Goal: Transaction & Acquisition: Purchase product/service

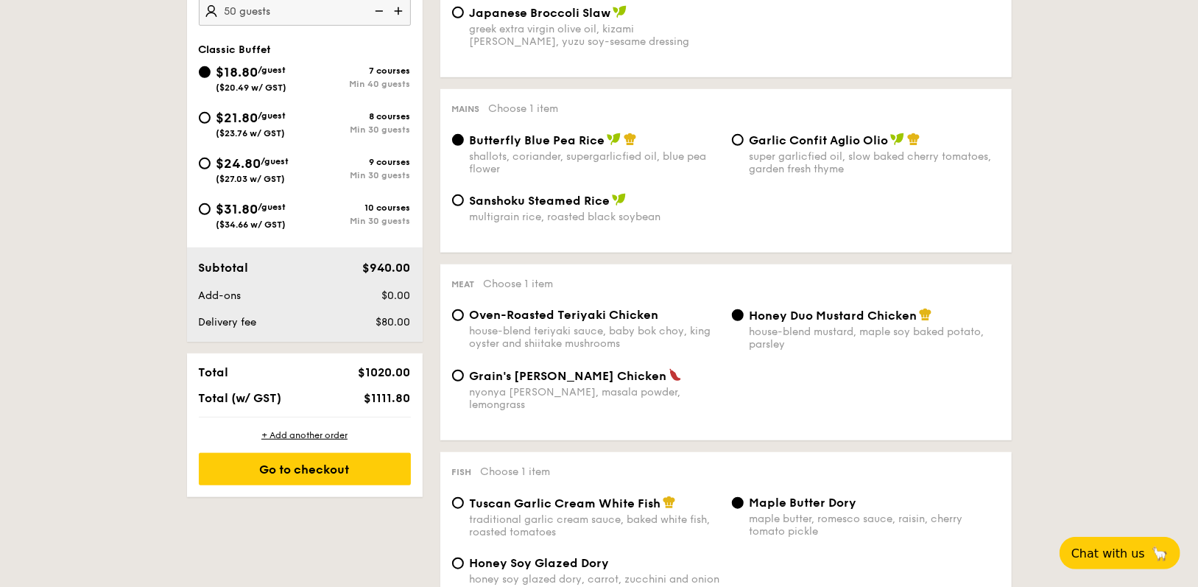
scroll to position [549, 0]
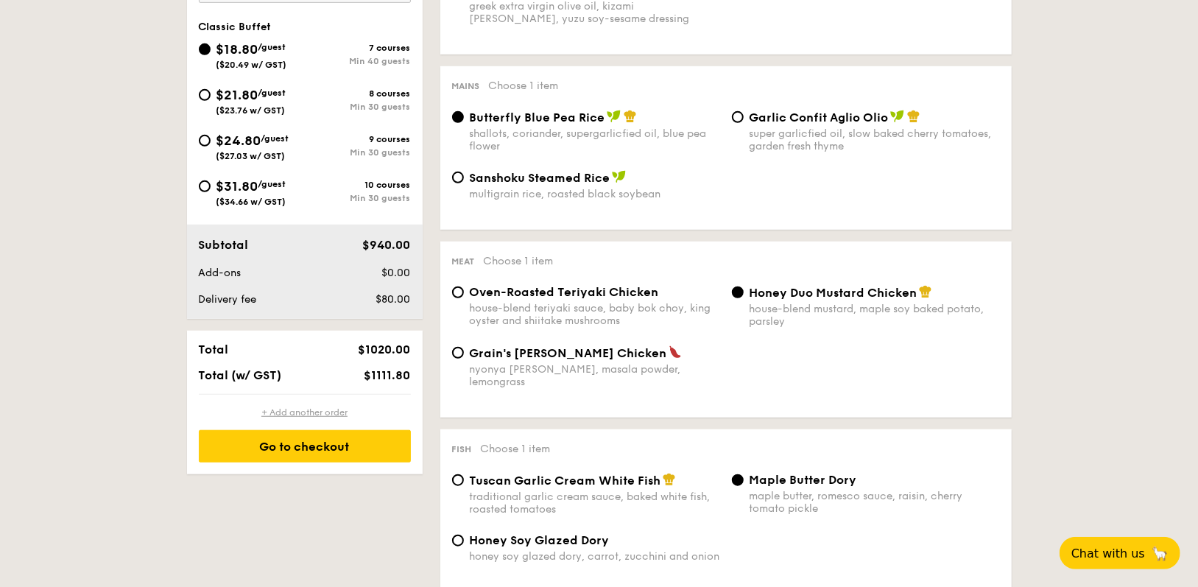
click at [316, 408] on div "+ Add another order" at bounding box center [305, 413] width 212 height 12
radio input "true"
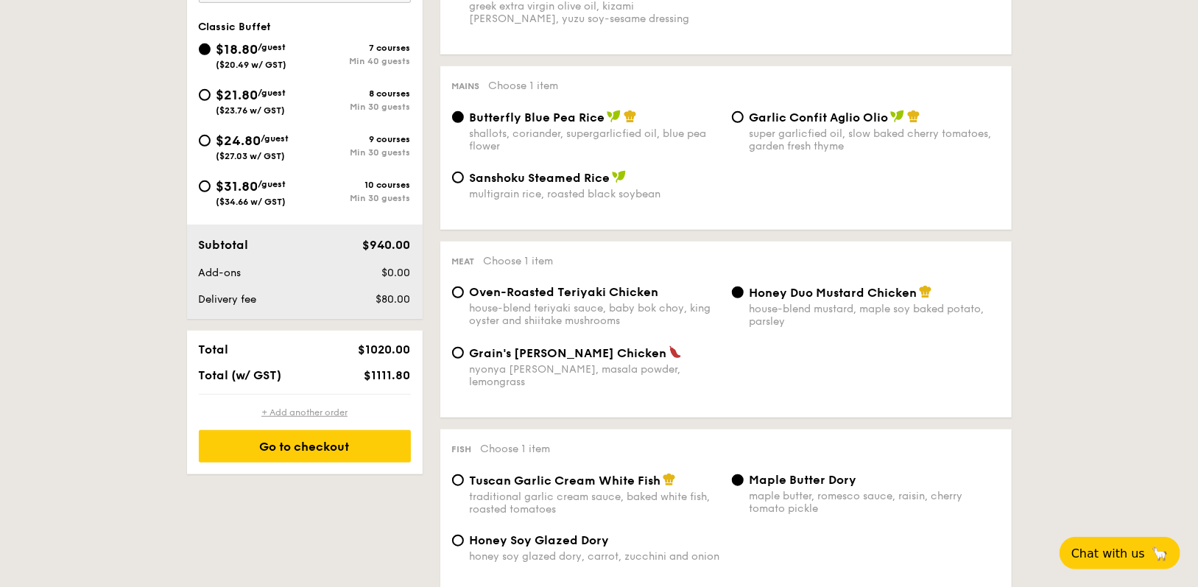
radio input "true"
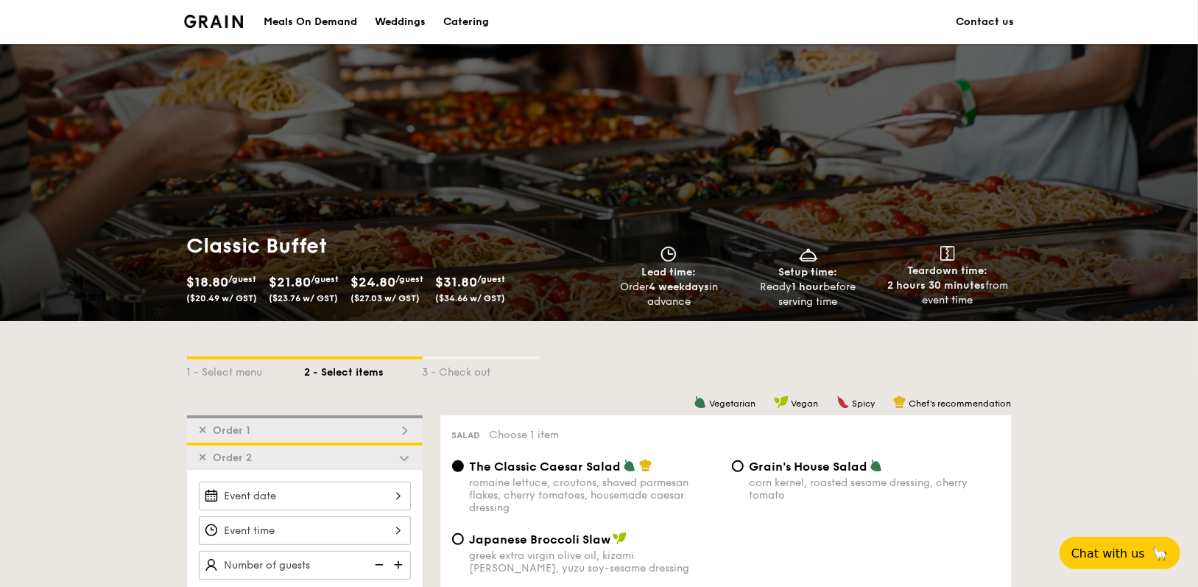
scroll to position [0, 0]
click at [467, 20] on div "Catering" at bounding box center [466, 22] width 46 height 44
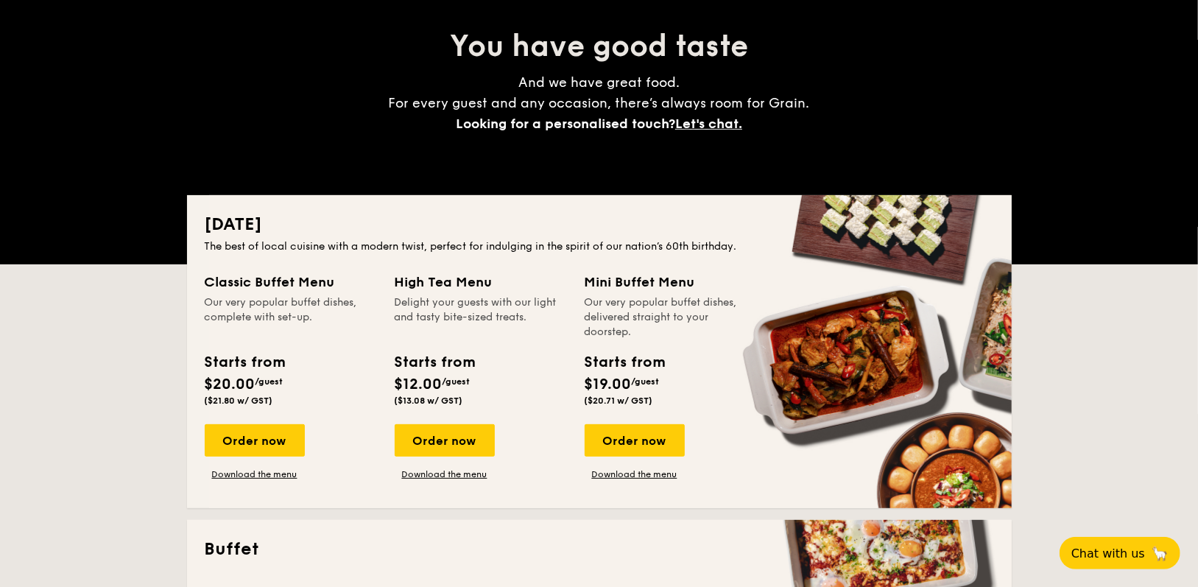
scroll to position [221, 0]
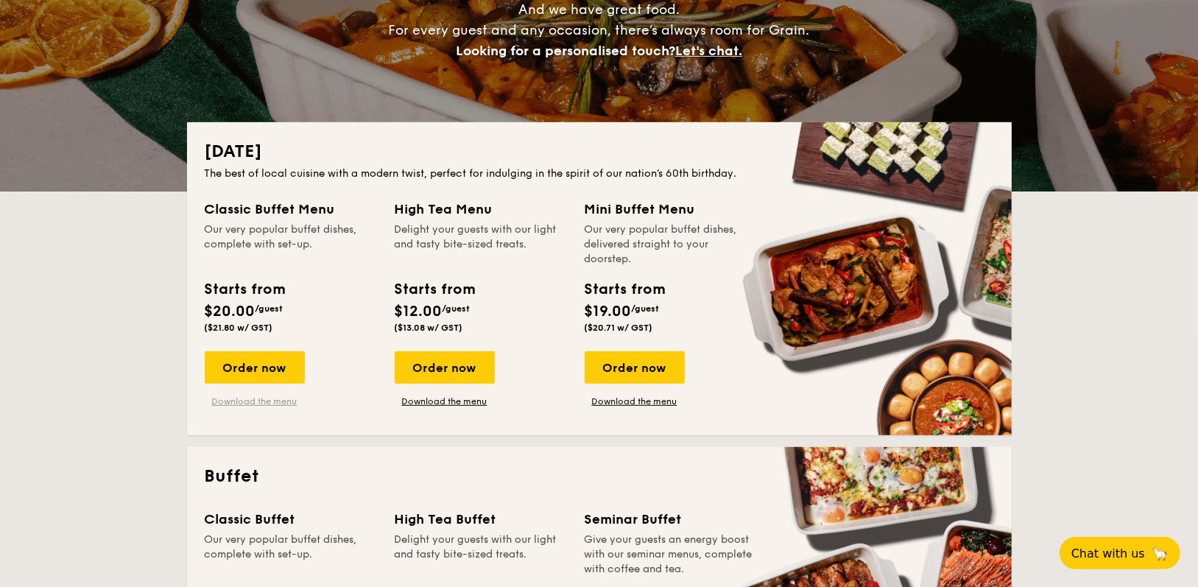
click at [278, 401] on link "Download the menu" at bounding box center [255, 402] width 100 height 12
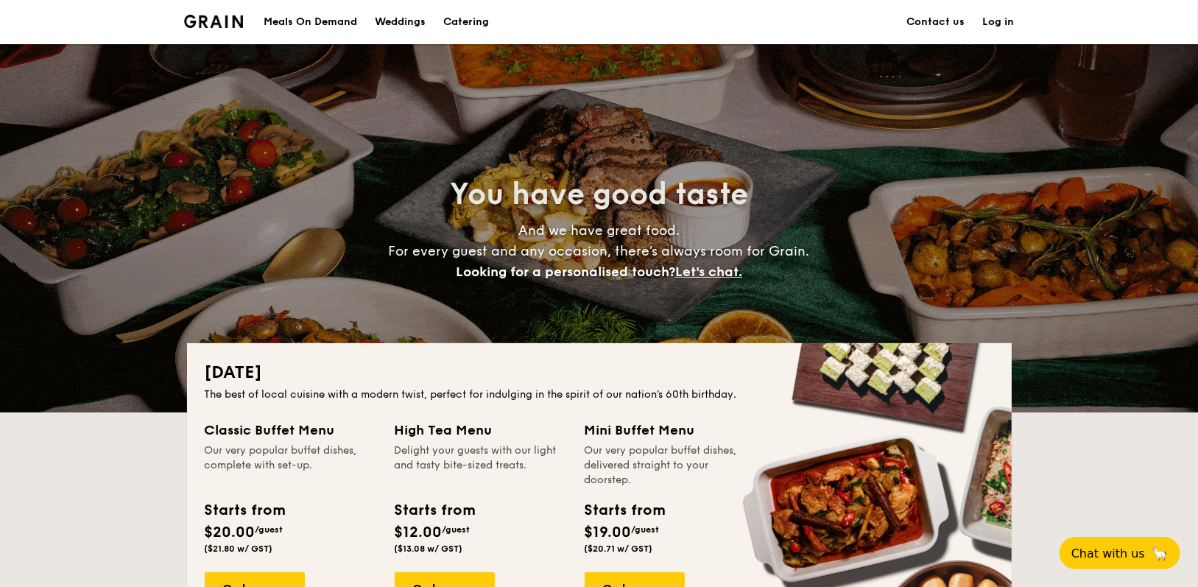
scroll to position [0, 0]
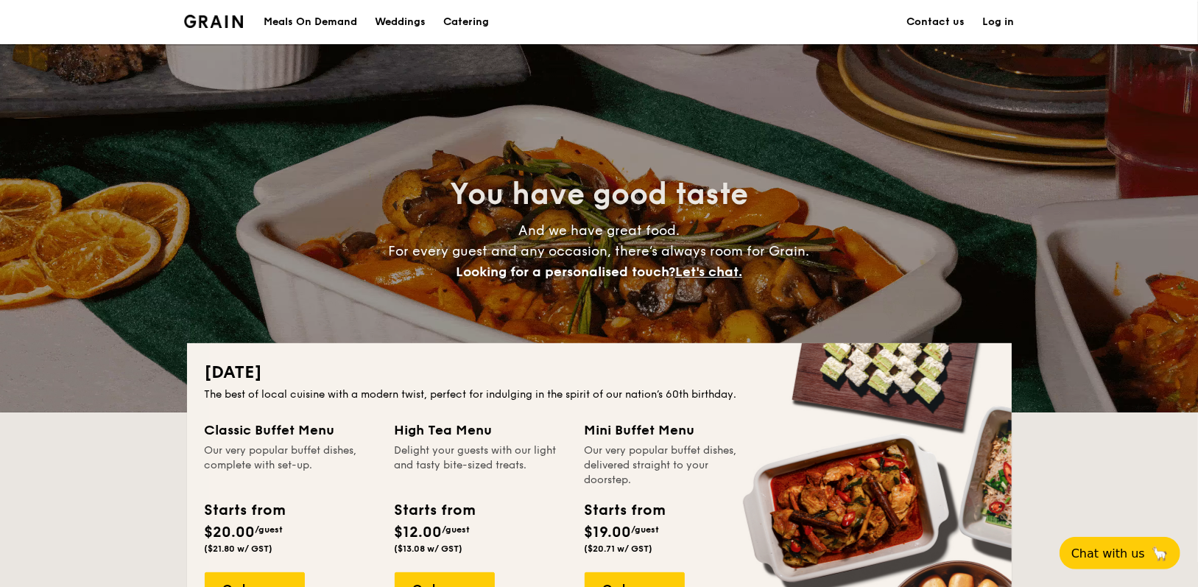
click at [472, 22] on h1 "Catering" at bounding box center [466, 22] width 46 height 44
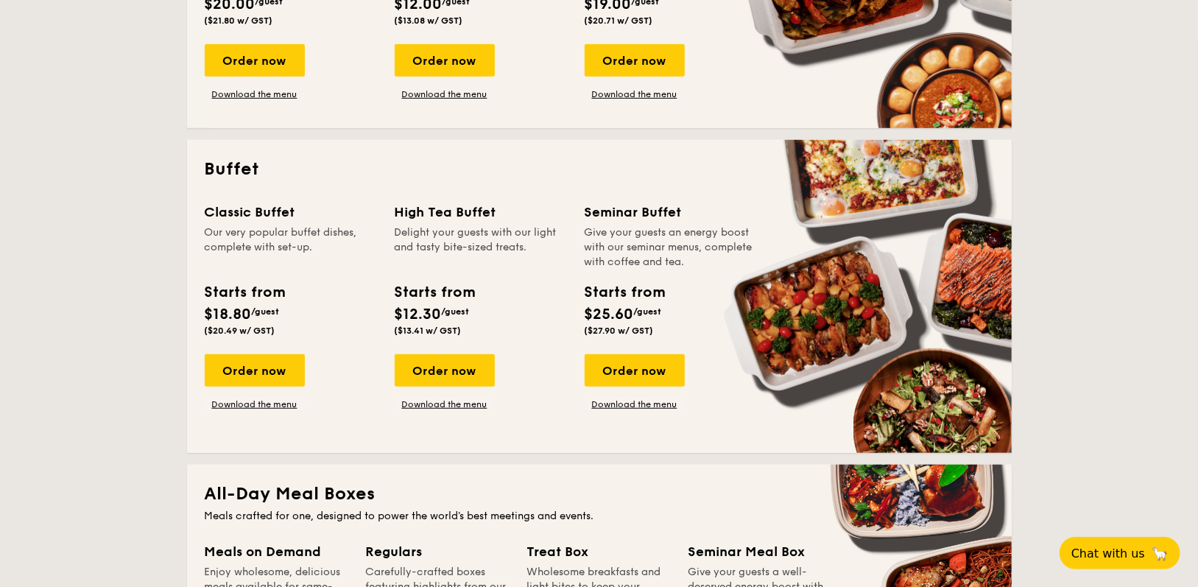
scroll to position [589, 0]
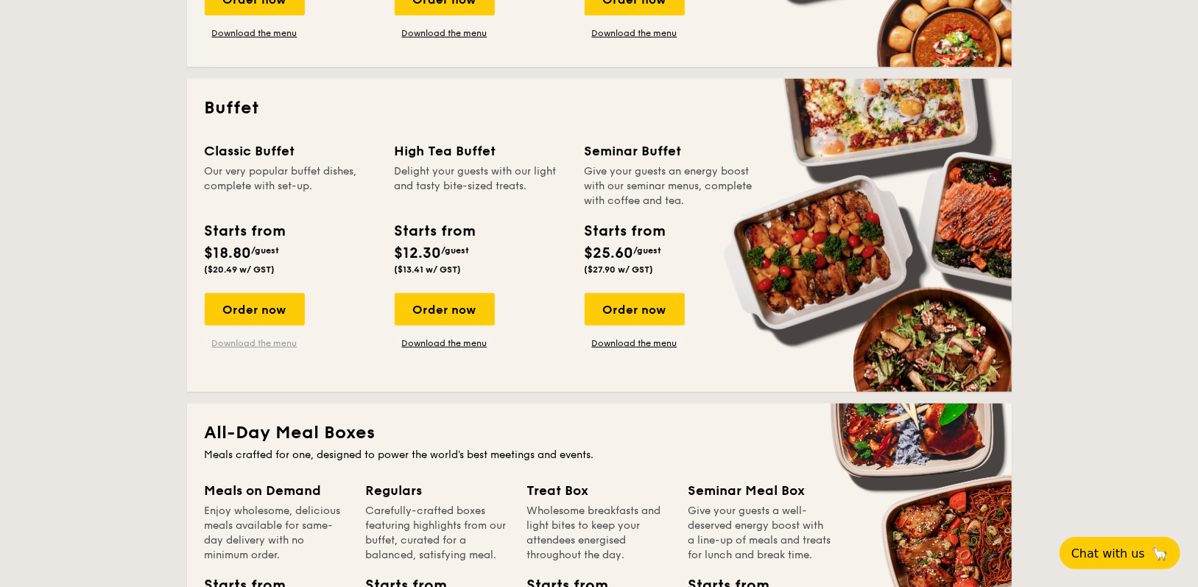
click at [267, 337] on link "Download the menu" at bounding box center [255, 343] width 100 height 12
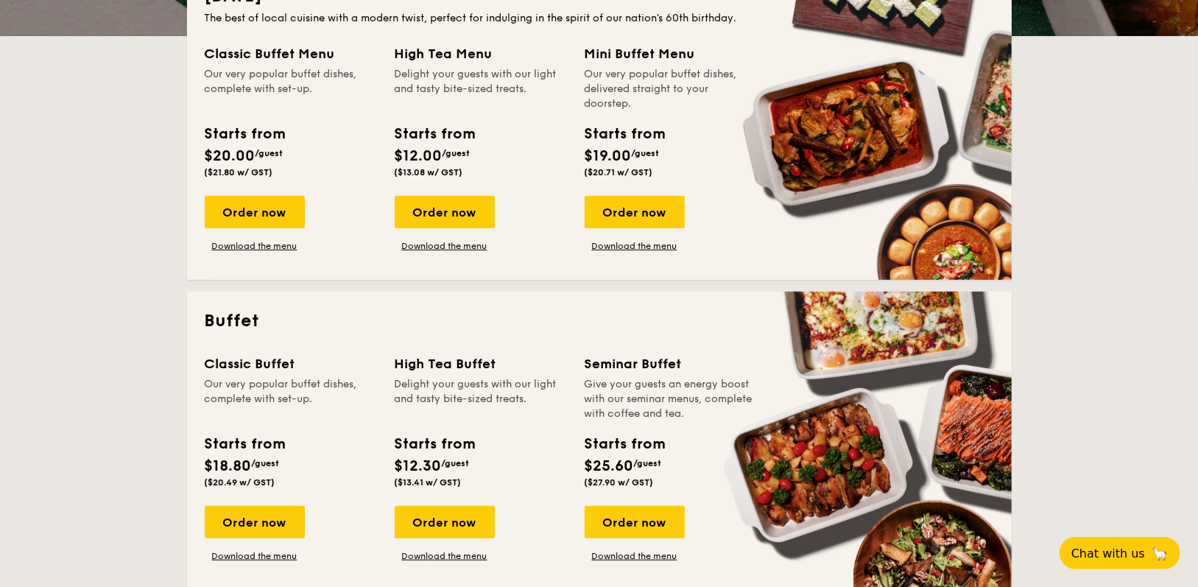
scroll to position [516, 0]
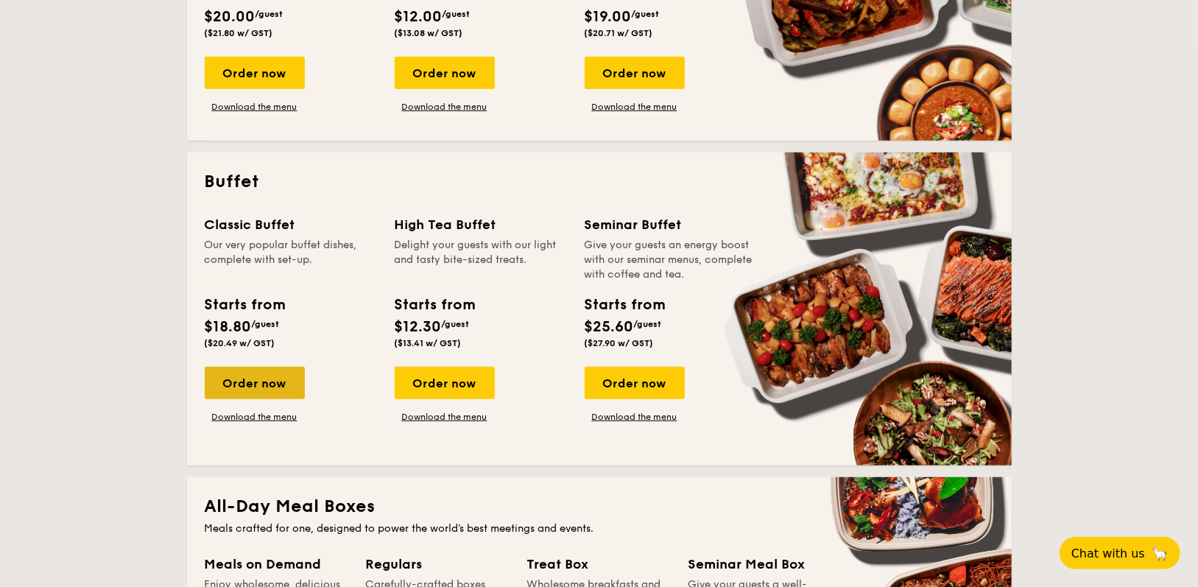
click at [223, 385] on div "Order now" at bounding box center [255, 383] width 100 height 32
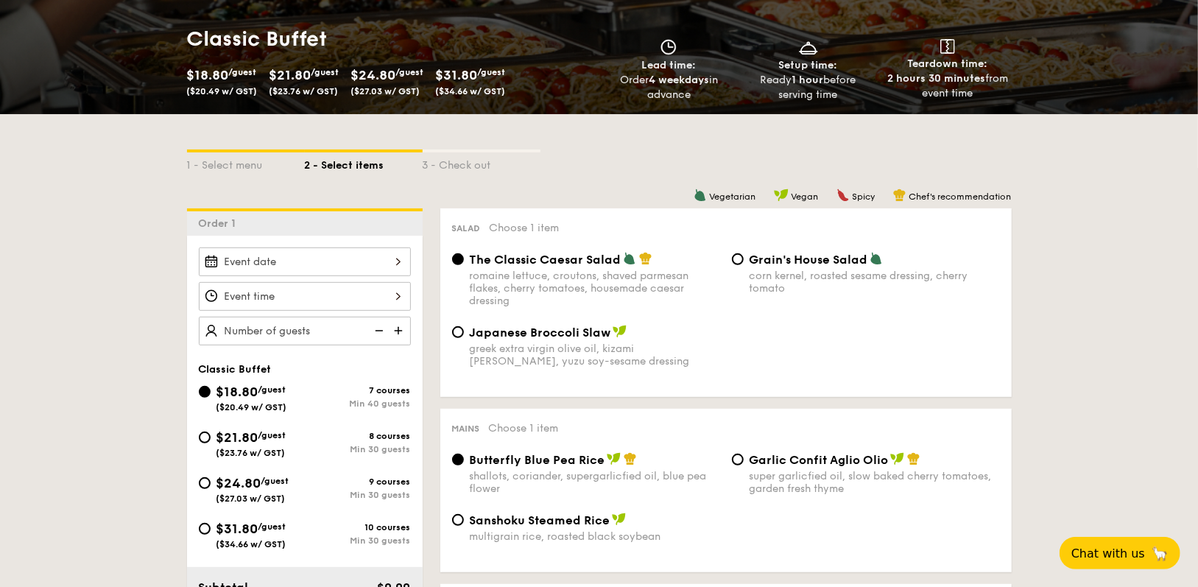
scroll to position [221, 0]
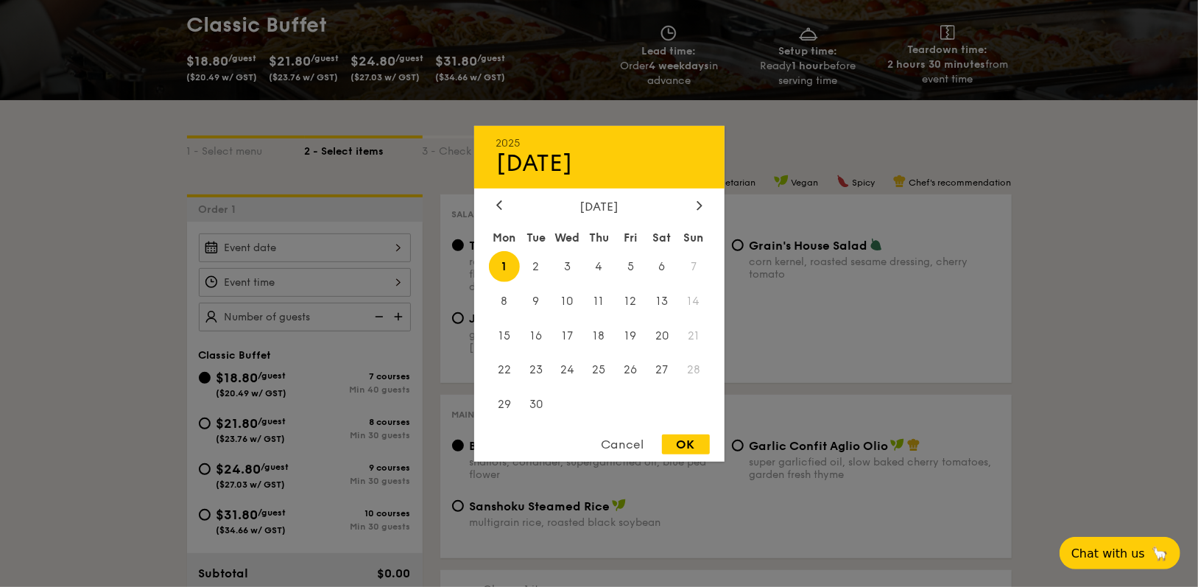
click at [402, 245] on div "2025 Sep [DATE] Tue Wed Thu Fri Sat Sun 1 2 3 4 5 6 7 8 9 10 11 12 13 14 15 16 …" at bounding box center [305, 247] width 212 height 29
click at [536, 299] on span "9" at bounding box center [536, 301] width 32 height 32
click at [687, 442] on div "OK" at bounding box center [686, 445] width 48 height 20
type input "[DATE]"
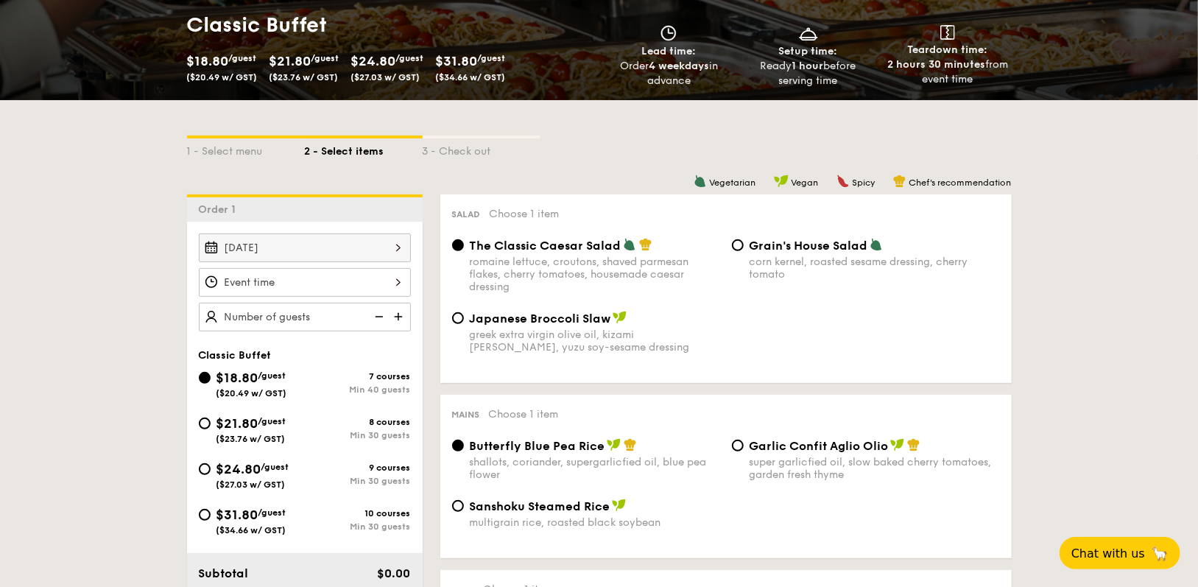
click at [348, 281] on div at bounding box center [305, 282] width 212 height 29
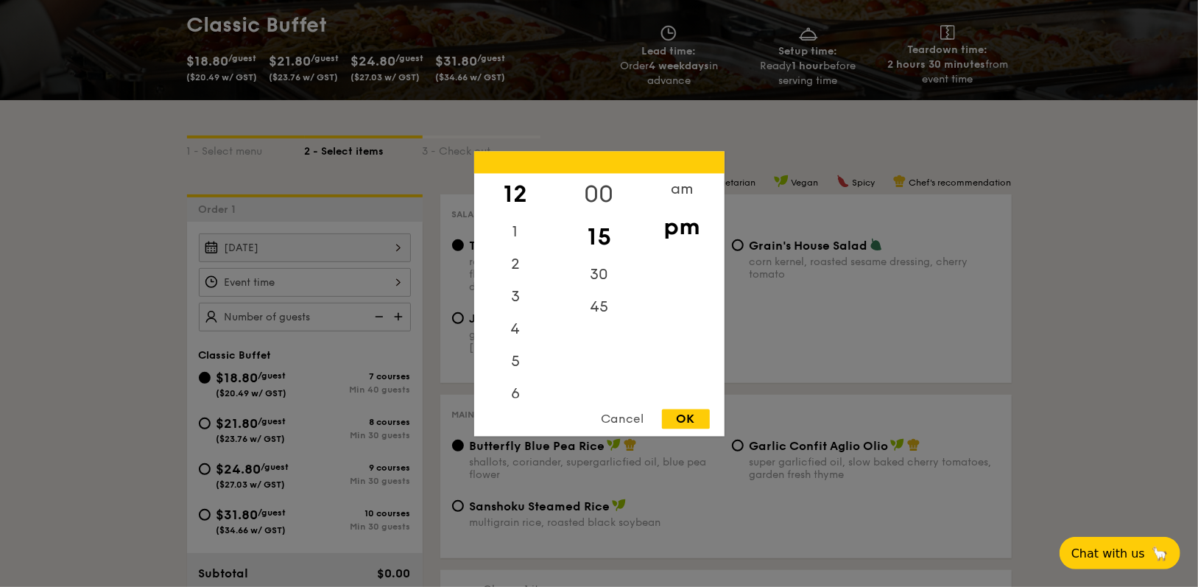
click at [596, 184] on div "00" at bounding box center [599, 194] width 83 height 43
drag, startPoint x: 554, startPoint y: 192, endPoint x: 553, endPoint y: 171, distance: 20.6
click at [553, 171] on div "12 1 2 3 4 5 6 7 8 9 10 11 00 15 30 45 am pm Cancel OK" at bounding box center [599, 293] width 250 height 285
click at [605, 197] on div "00" at bounding box center [599, 194] width 83 height 43
click at [700, 424] on div "OK" at bounding box center [686, 419] width 48 height 20
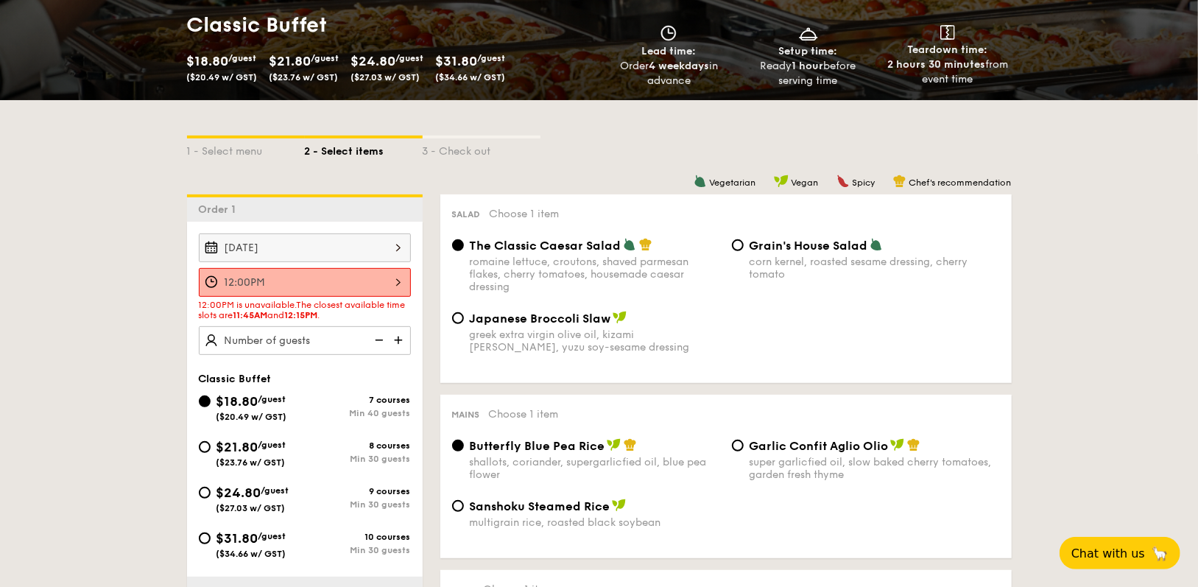
click at [384, 276] on div "12:00PM" at bounding box center [305, 282] width 212 height 29
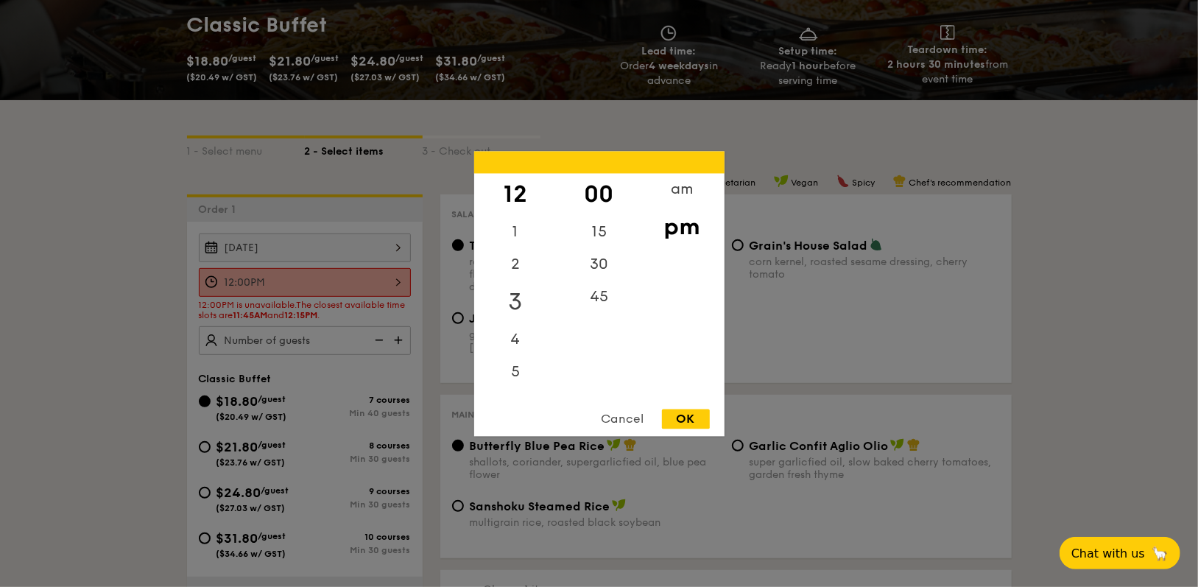
scroll to position [180, 0]
click at [514, 382] on div "11" at bounding box center [515, 381] width 83 height 32
click at [319, 284] on div at bounding box center [599, 293] width 1198 height 587
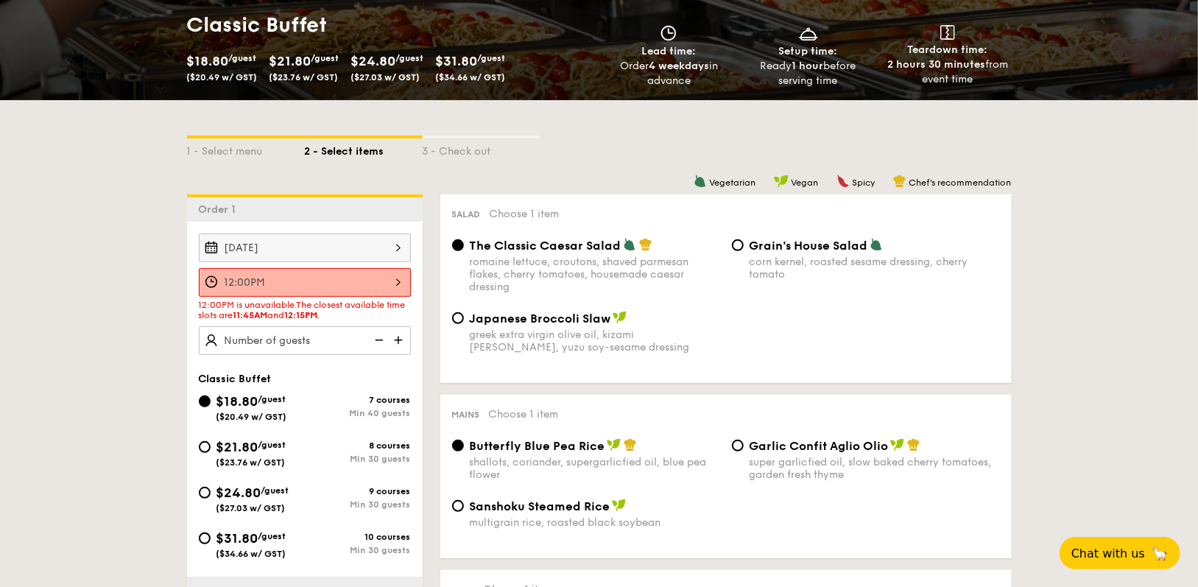
click at [397, 284] on div "12:00PM" at bounding box center [305, 282] width 212 height 29
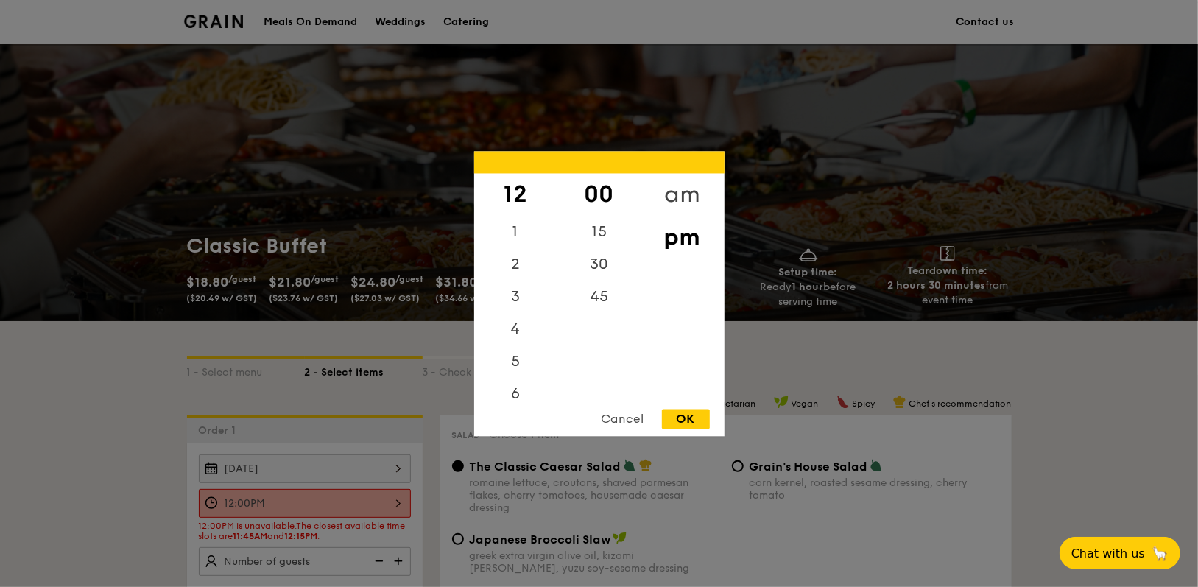
click at [670, 191] on div "am" at bounding box center [682, 194] width 83 height 43
drag, startPoint x: 518, startPoint y: 382, endPoint x: 555, endPoint y: 300, distance: 90.3
click at [518, 382] on div "11" at bounding box center [515, 381] width 83 height 32
click at [606, 261] on div "30" at bounding box center [599, 269] width 83 height 43
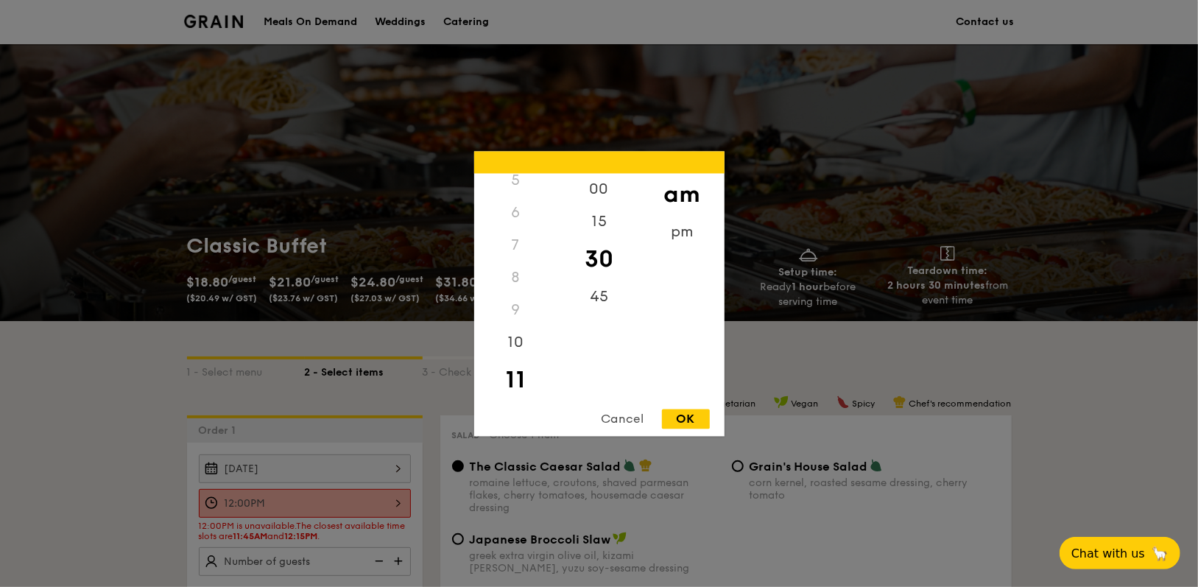
click at [698, 416] on div "OK" at bounding box center [686, 419] width 48 height 20
type input "11:30AM"
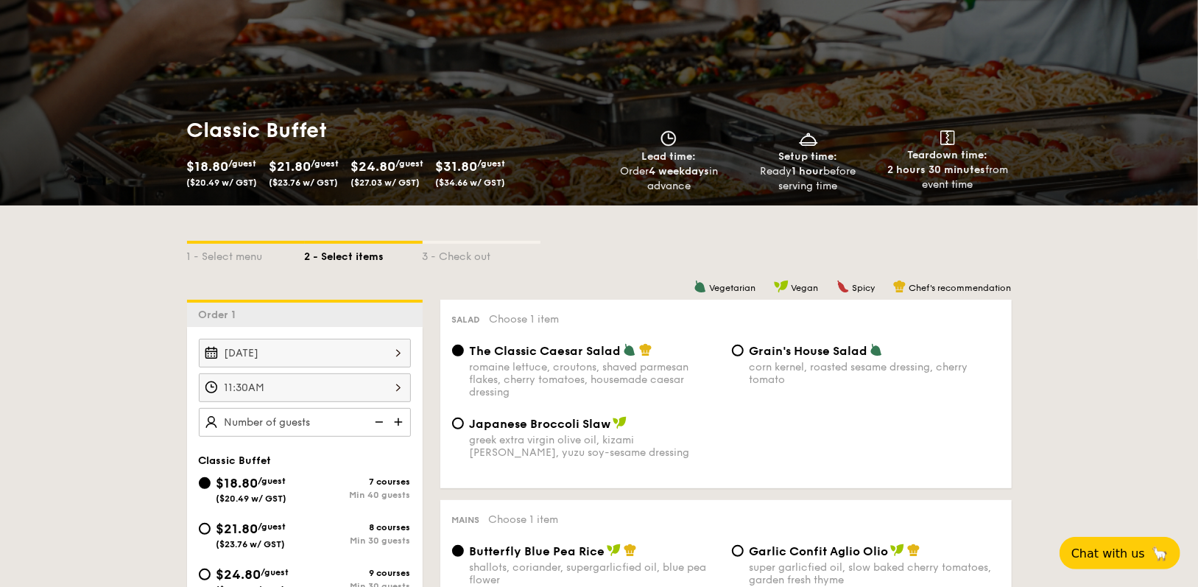
scroll to position [147, 0]
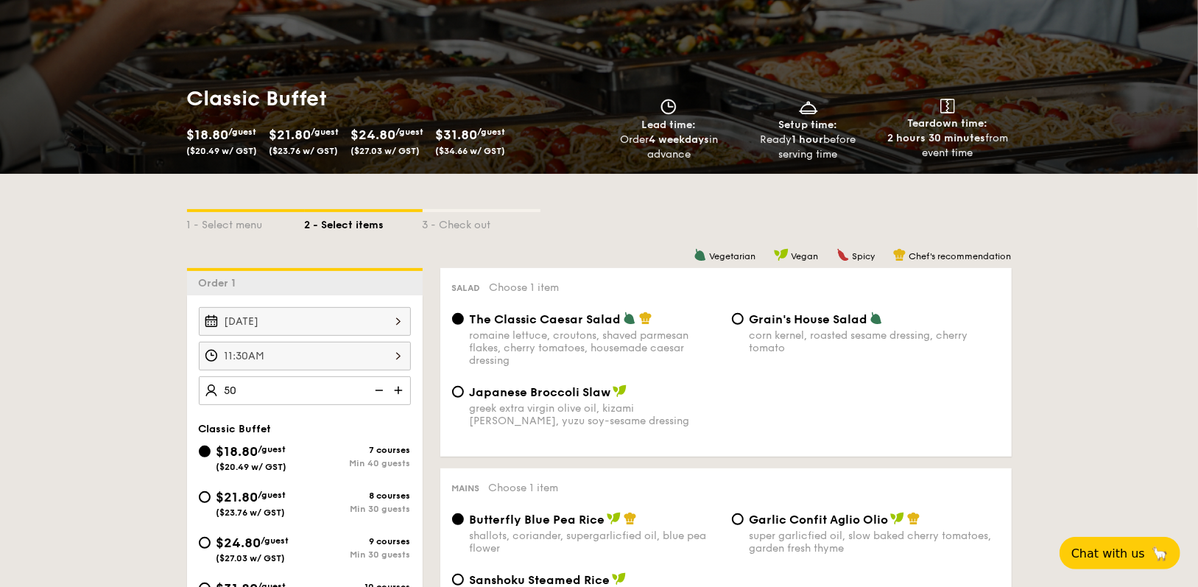
type input "50 guests"
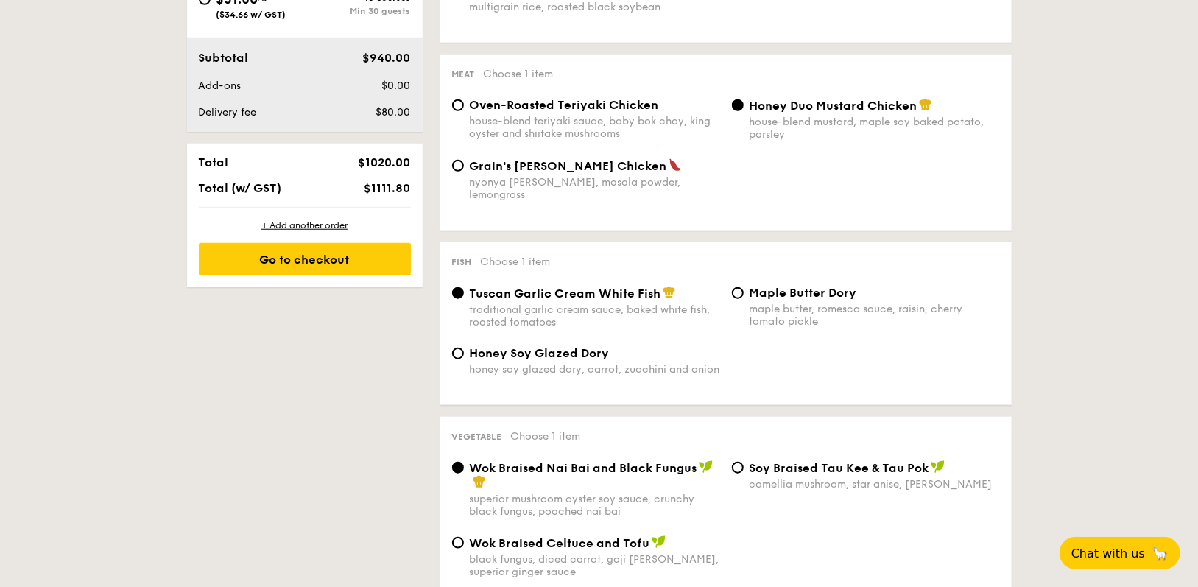
scroll to position [810, 0]
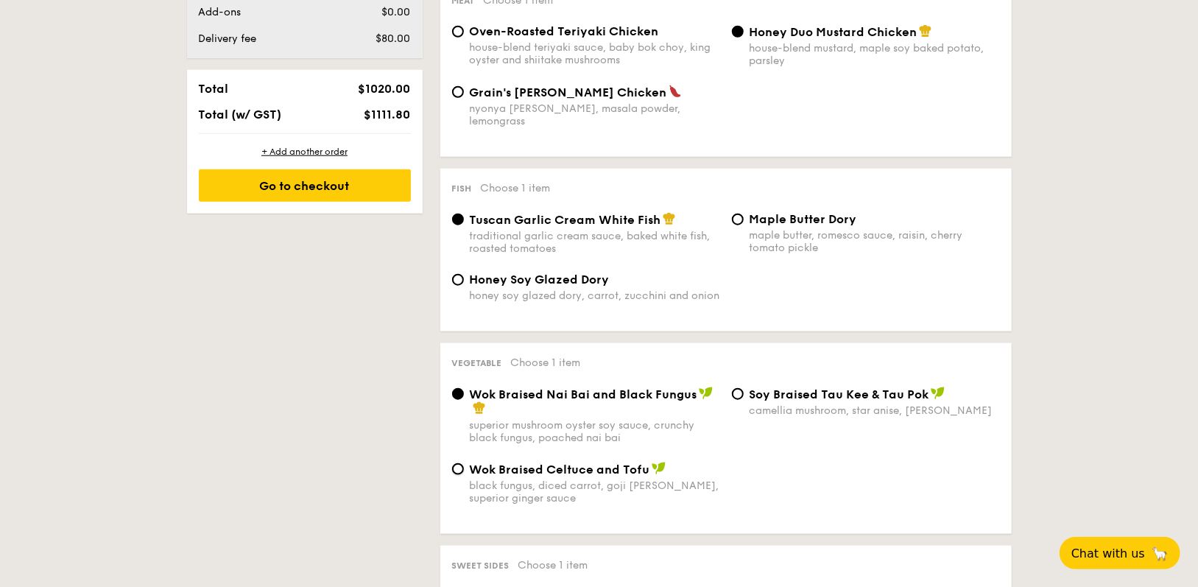
click at [463, 463] on input "Wok Braised Celtuce and Tofu black fungus, diced carrot, goji [PERSON_NAME], su…" at bounding box center [458, 469] width 12 height 12
radio input "true"
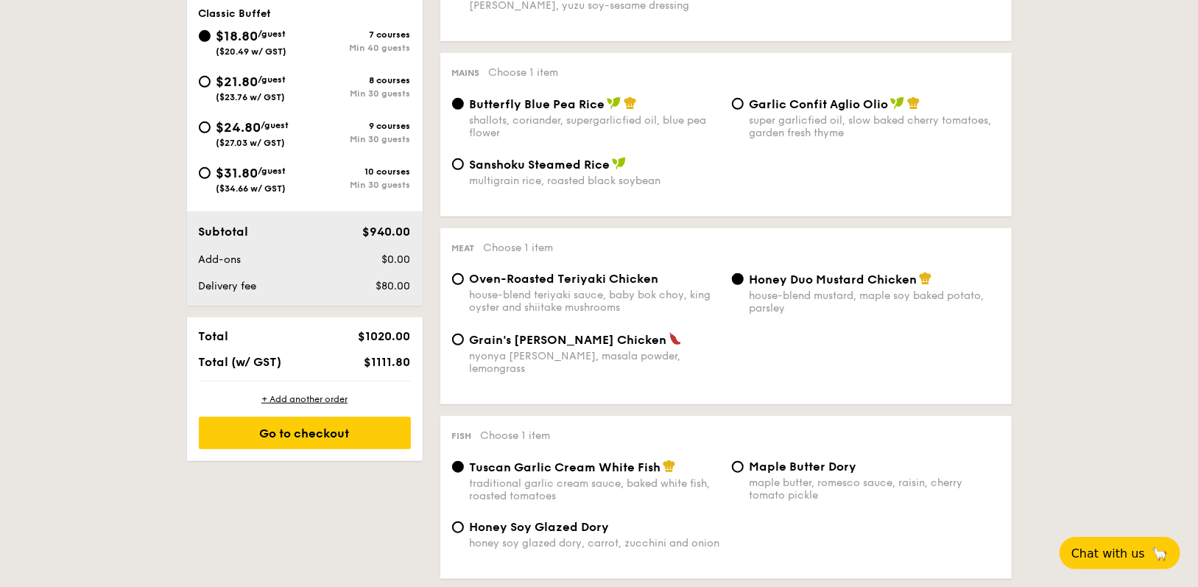
scroll to position [589, 0]
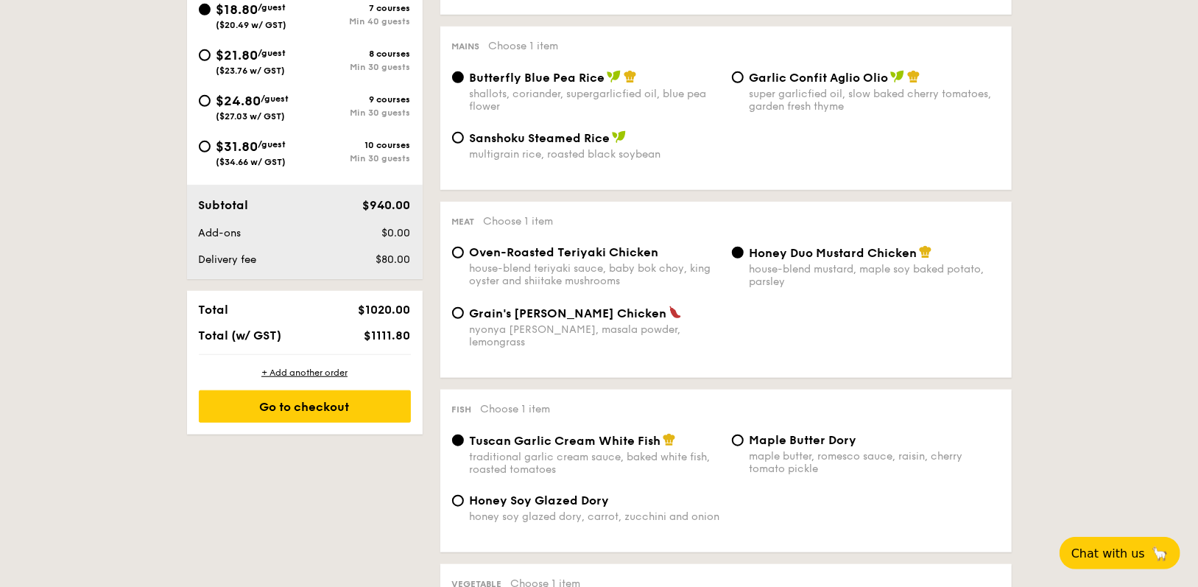
click at [747, 433] on div "Maple Butter Dory maple butter, romesco sauce, raisin, cherry tomato pickle" at bounding box center [866, 454] width 280 height 42
click at [742, 435] on input "Maple Butter Dory maple butter, romesco sauce, raisin, cherry tomato pickle" at bounding box center [738, 441] width 12 height 12
radio input "true"
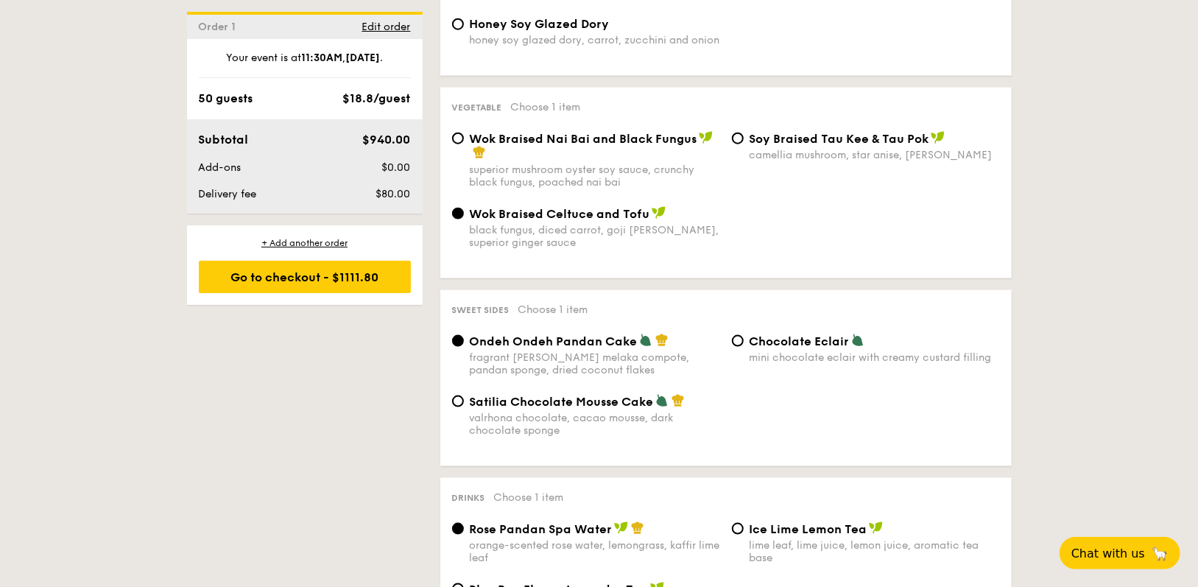
scroll to position [1105, 0]
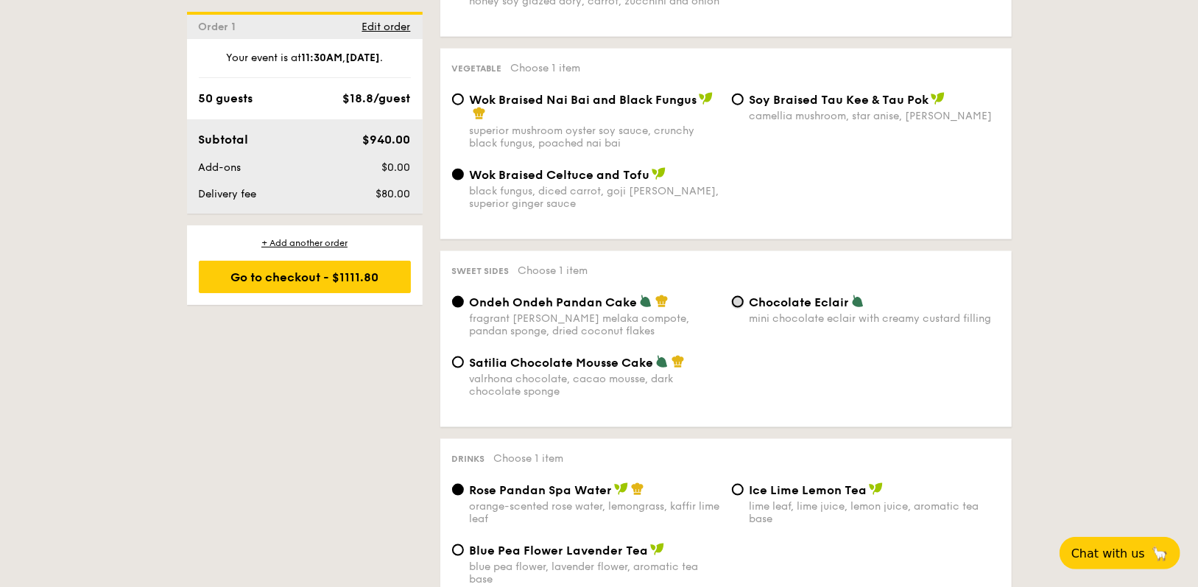
click at [734, 296] on input "Chocolate Eclair mini chocolate eclair with creamy custard filling" at bounding box center [738, 302] width 12 height 12
radio input "true"
click at [456, 357] on input "Satilia Chocolate Mousse Cake valrhona chocolate, cacao mousse, dark chocolate …" at bounding box center [458, 363] width 12 height 12
radio input "true"
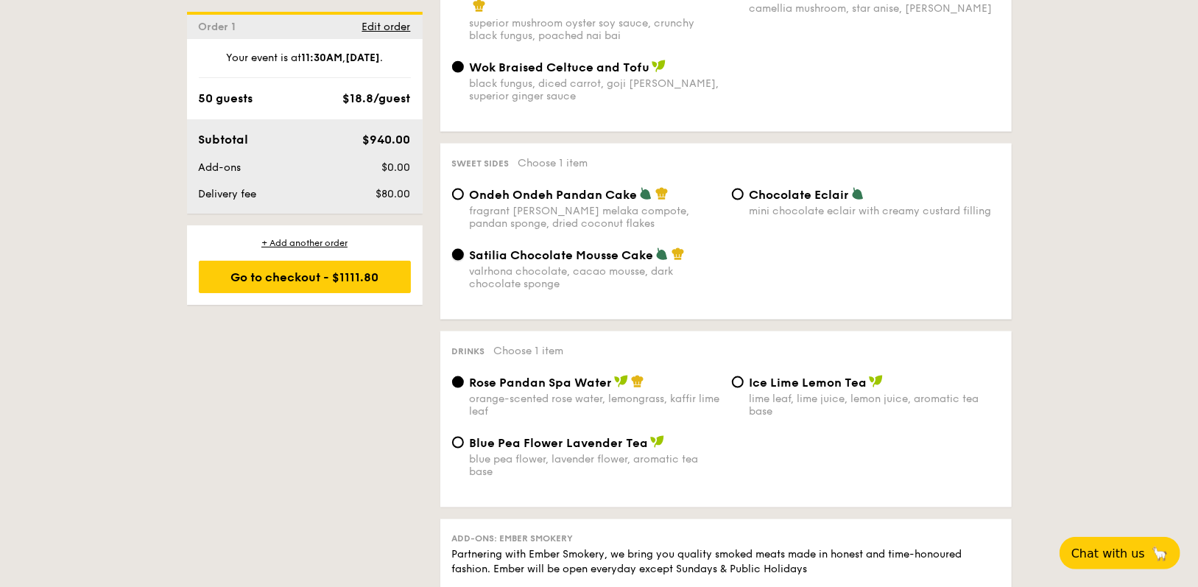
scroll to position [1252, 0]
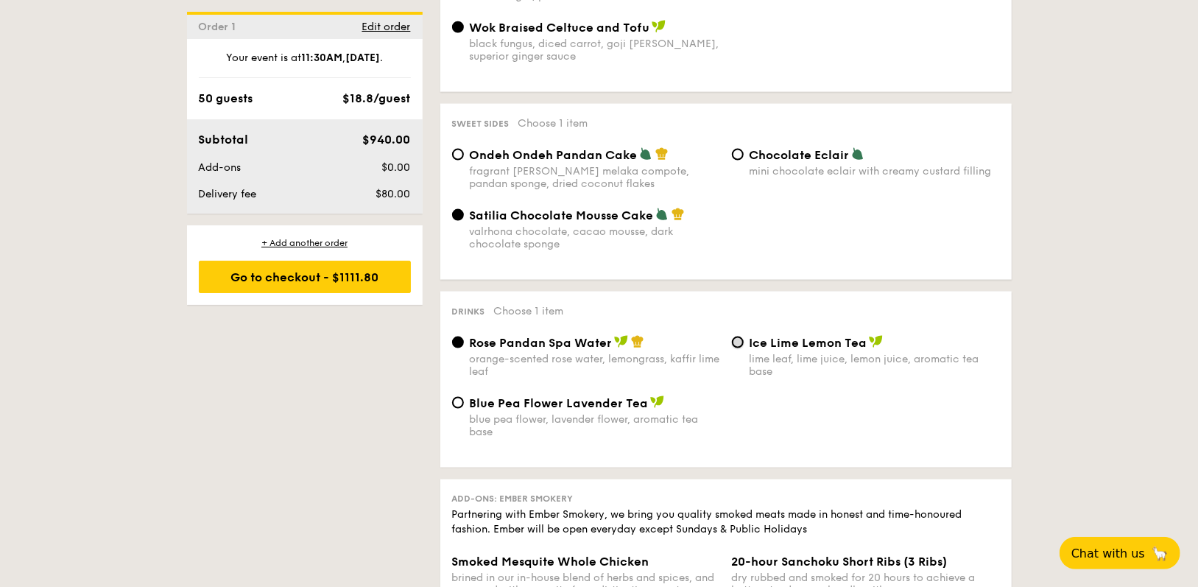
click at [738, 337] on input "Ice Lime Lemon Tea lime leaf, lime juice, lemon juice, aromatic tea base" at bounding box center [738, 343] width 12 height 12
radio input "true"
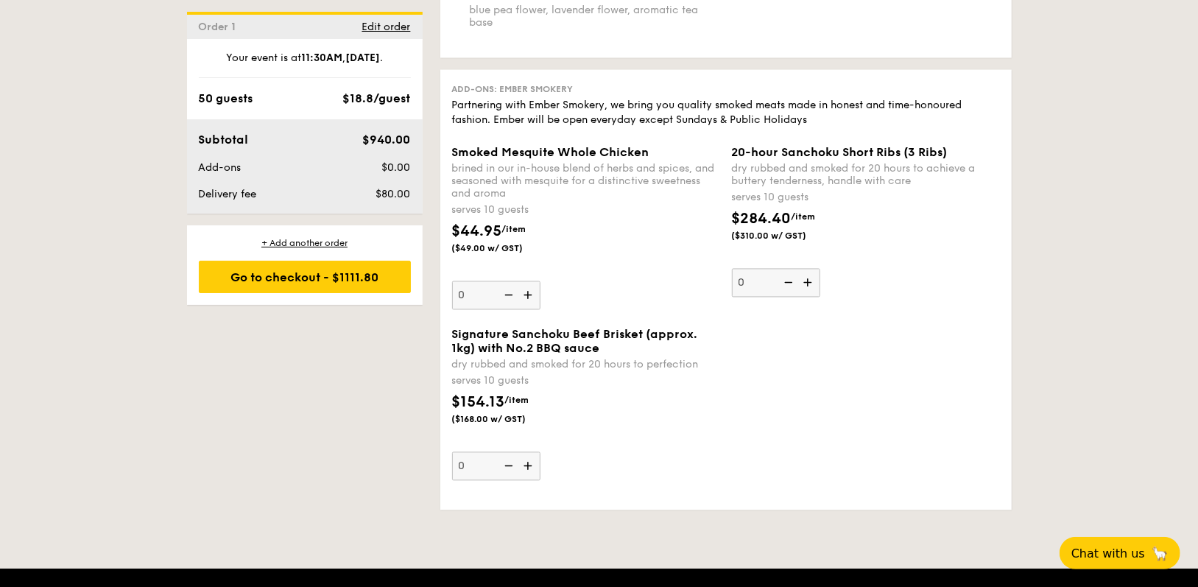
scroll to position [1768, 0]
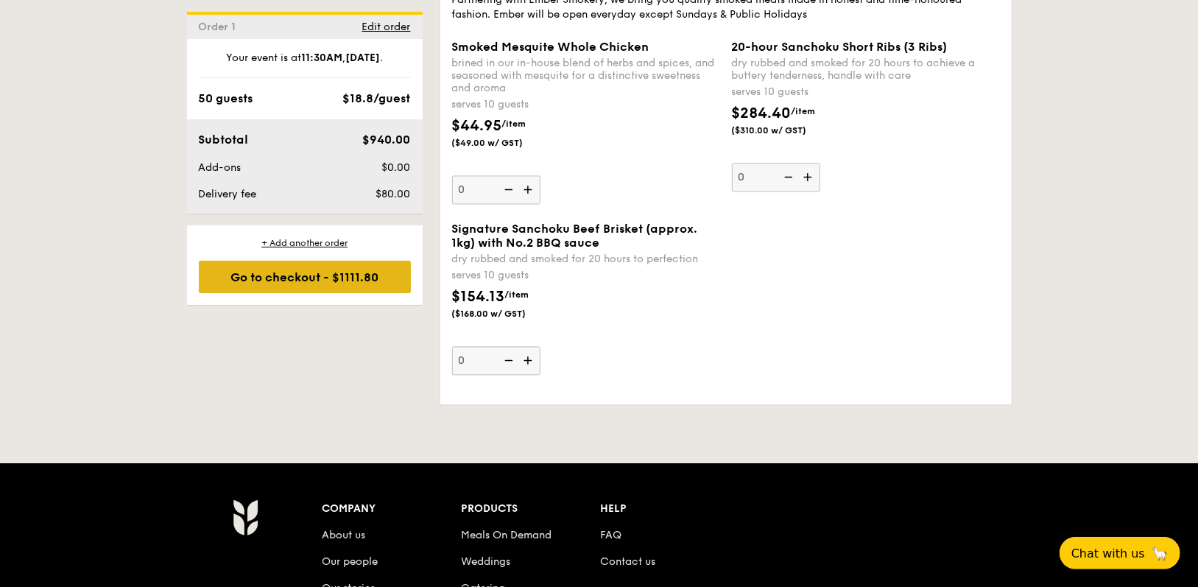
click at [340, 279] on div "Go to checkout - $1111.80" at bounding box center [305, 277] width 212 height 32
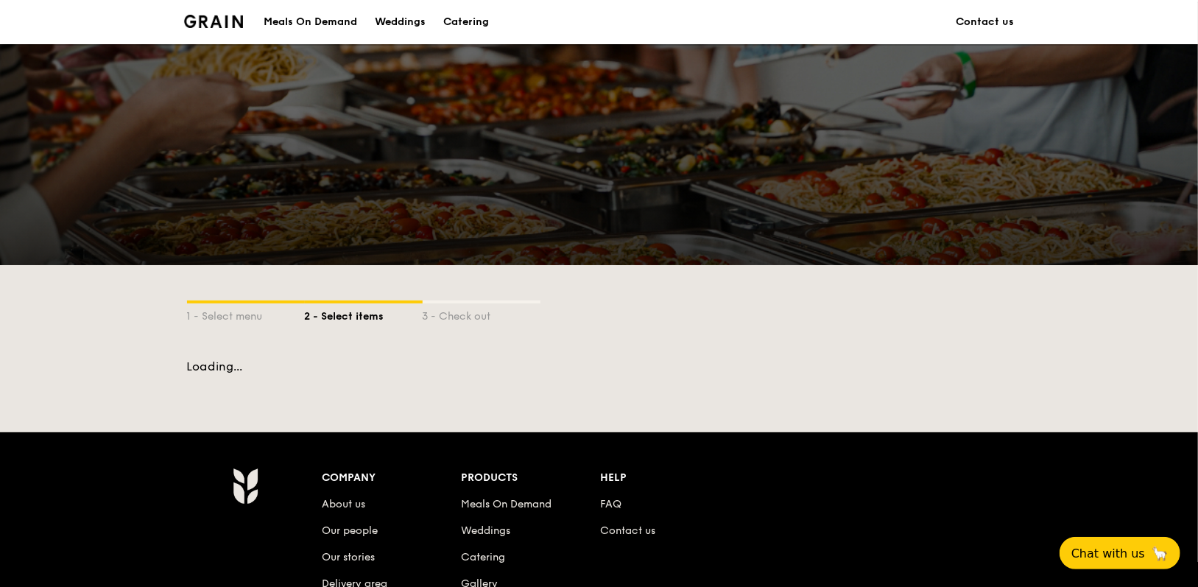
scroll to position [255, 0]
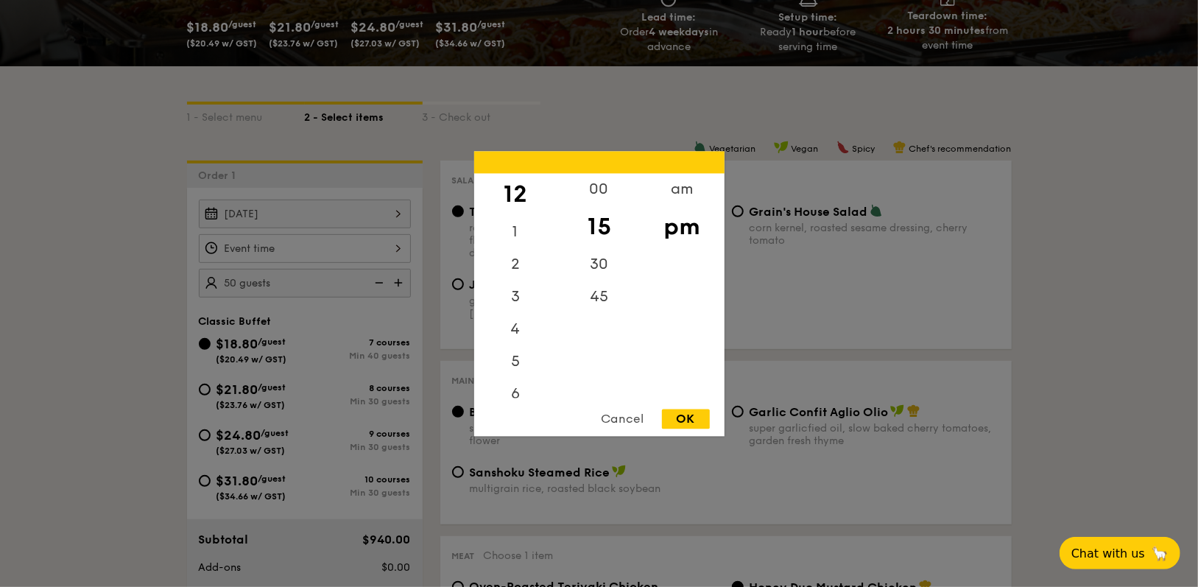
click at [392, 253] on div "12 1 2 3 4 5 6 7 8 9 10 11 00 15 30 45 am pm Cancel OK" at bounding box center [305, 248] width 212 height 29
click at [684, 200] on div "am" at bounding box center [682, 194] width 83 height 43
click at [598, 298] on div "45" at bounding box center [599, 302] width 83 height 43
drag, startPoint x: 558, startPoint y: 265, endPoint x: 555, endPoint y: 390, distance: 124.5
click at [555, 390] on div "12 1 2 3 4 5 6 7 8 9 10 11 00 15 30 45 am pm" at bounding box center [599, 285] width 250 height 225
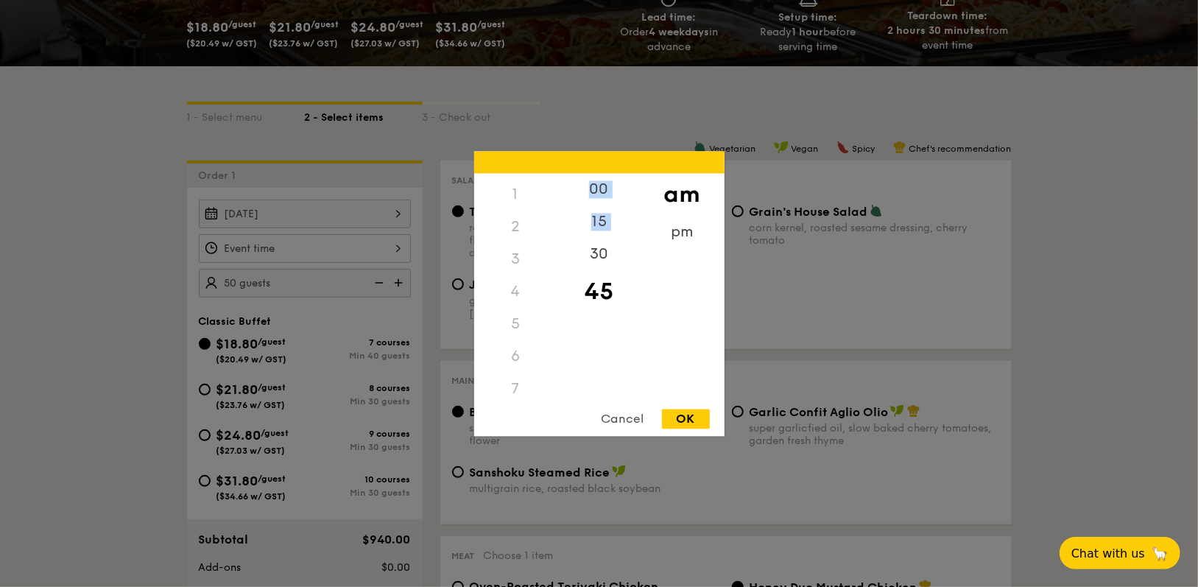
scroll to position [61, 0]
click at [555, 390] on div "8" at bounding box center [515, 387] width 83 height 32
drag, startPoint x: 558, startPoint y: 307, endPoint x: 554, endPoint y: 407, distance: 99.5
click at [554, 407] on div "12 1 2 3 4 5 6 7 8 9 10 11 00 15 30 45 am pm Cancel OK" at bounding box center [599, 293] width 250 height 285
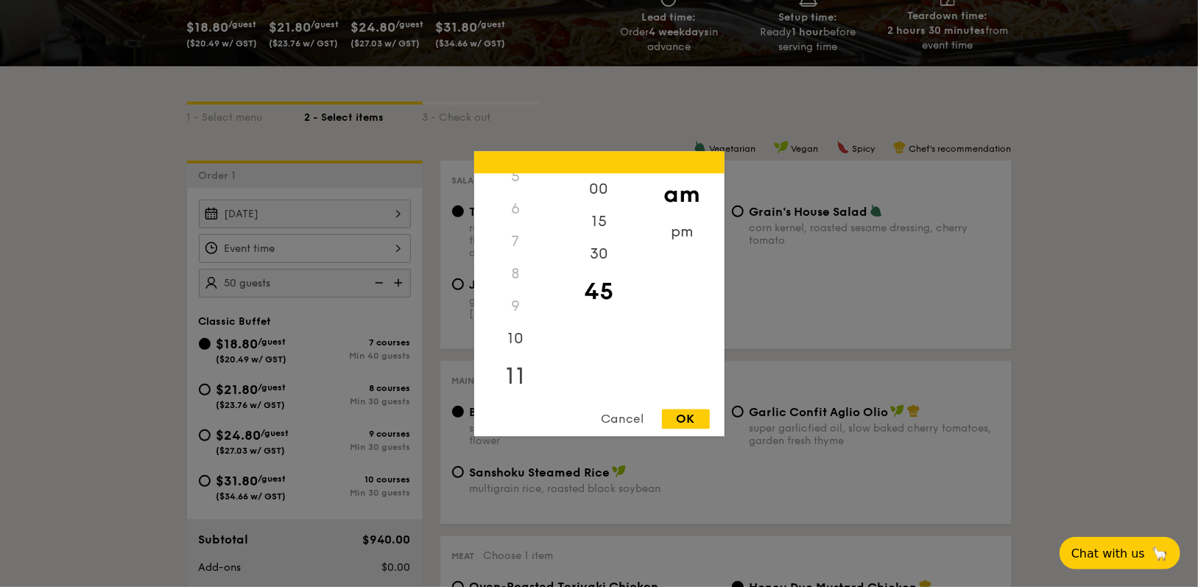
click at [514, 382] on div "11" at bounding box center [515, 376] width 83 height 43
click at [684, 416] on div "OK" at bounding box center [686, 419] width 48 height 20
type input "11:45AM"
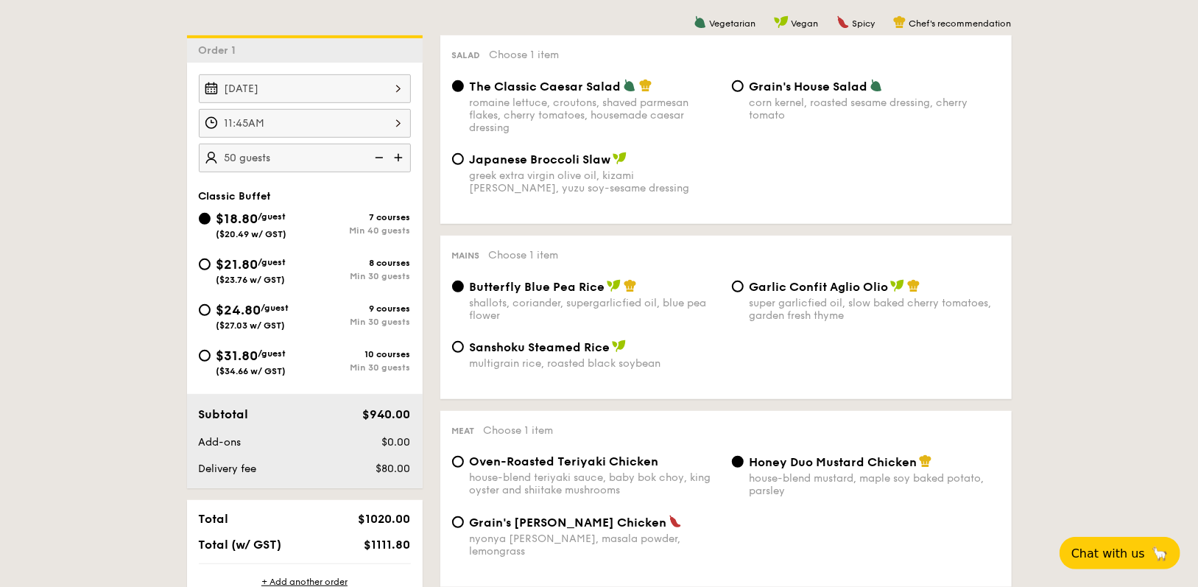
scroll to position [549, 0]
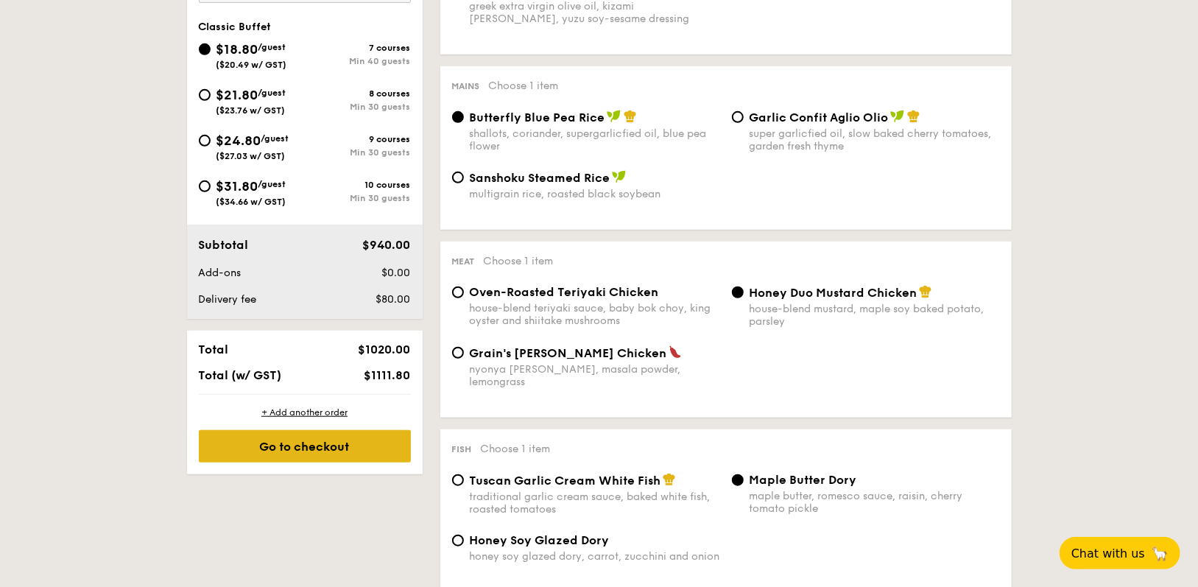
click at [390, 438] on div "Go to checkout" at bounding box center [305, 446] width 212 height 32
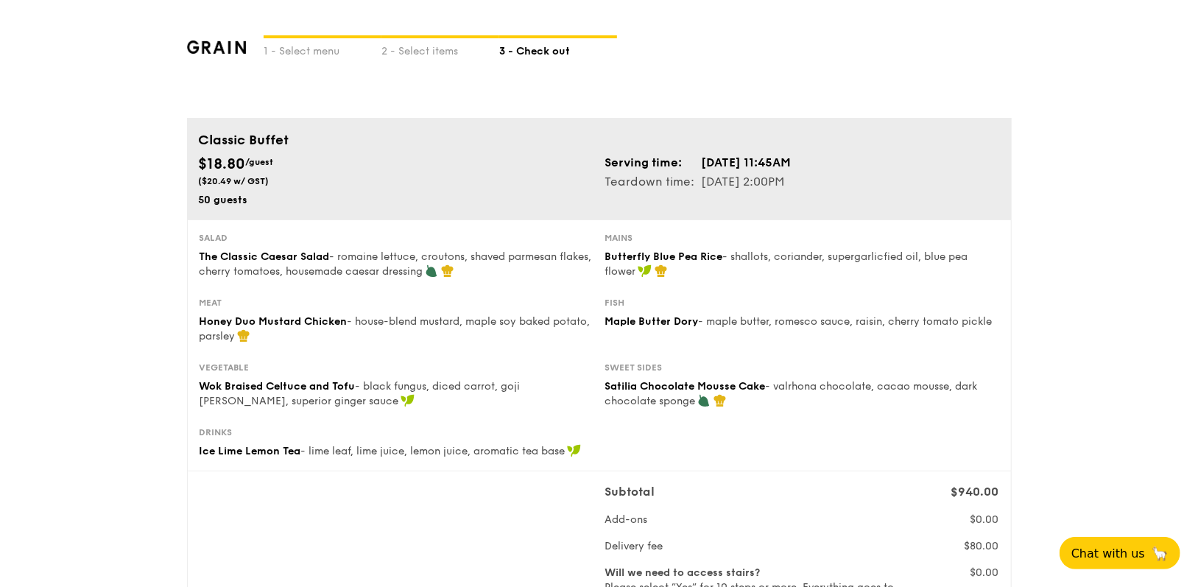
scroll to position [74, 0]
